Goal: Navigation & Orientation: Find specific page/section

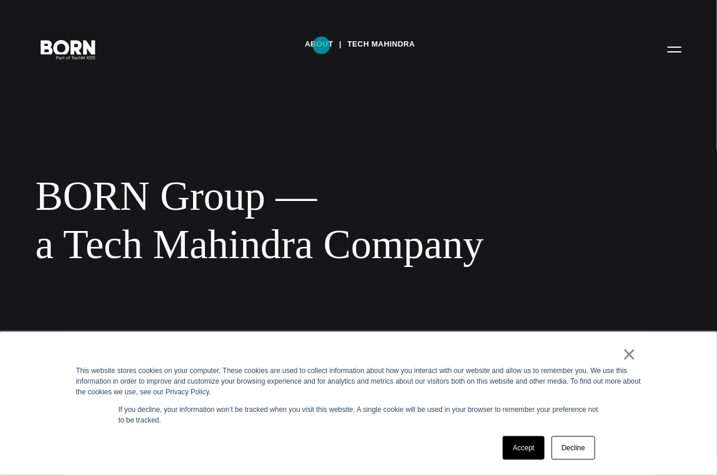
click at [322, 45] on link "About" at bounding box center [319, 44] width 28 height 18
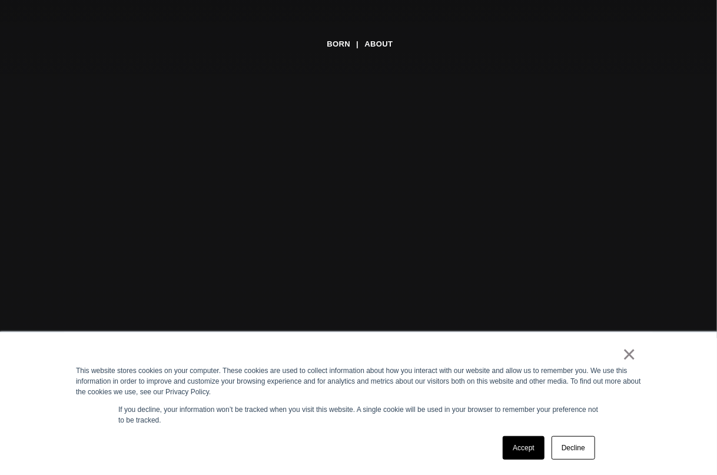
scroll to position [139, 0]
click at [630, 355] on link "×" at bounding box center [630, 354] width 14 height 11
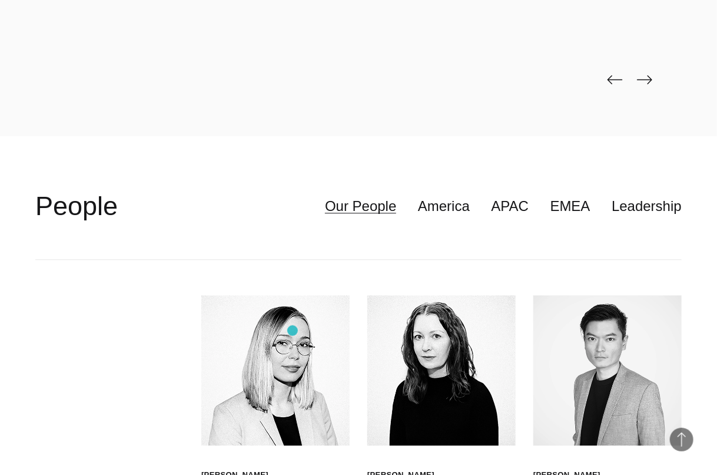
scroll to position [2919, 0]
click at [528, 211] on link "APAC" at bounding box center [511, 206] width 38 height 22
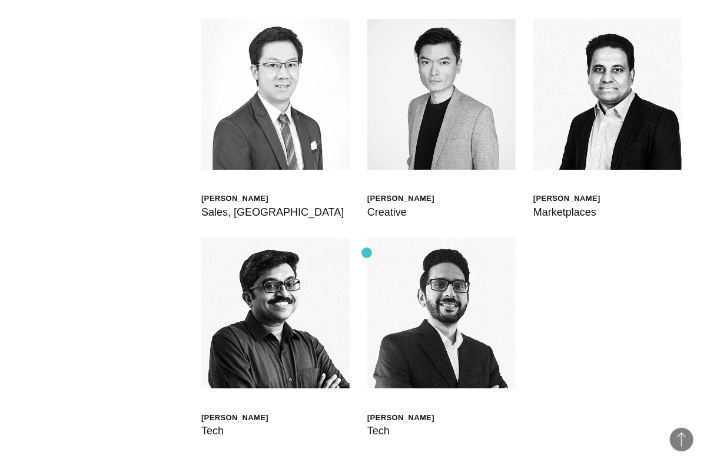
scroll to position [3418, 0]
